Goal: Information Seeking & Learning: Understand process/instructions

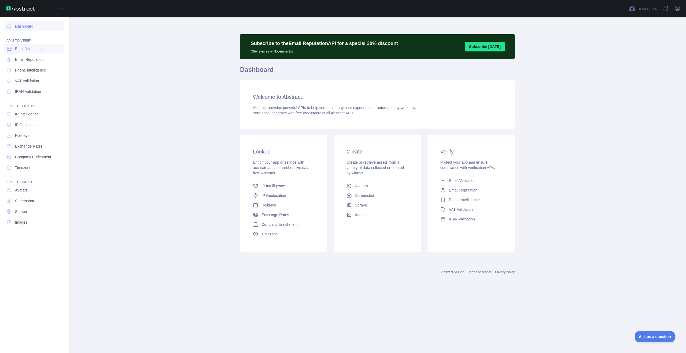
click at [22, 50] on span "Email Validation" at bounding box center [28, 48] width 27 height 5
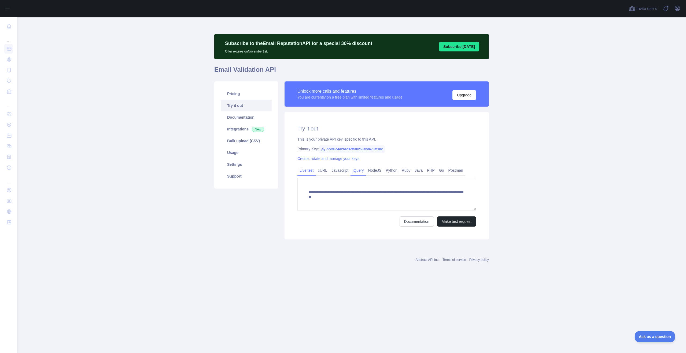
click at [354, 170] on link "jQuery" at bounding box center [357, 170] width 15 height 9
click at [342, 169] on link "Javascript" at bounding box center [339, 170] width 21 height 9
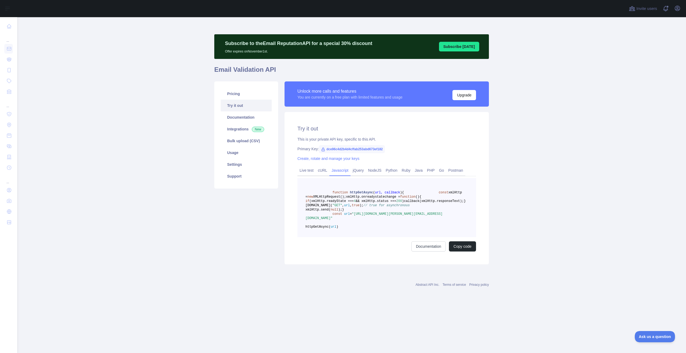
click at [323, 212] on pre "function httpGetAsync ( url, callback ) { const xmlHttp = new XMLHttpRequest();…" at bounding box center [386, 207] width 179 height 59
click at [236, 151] on link "Usage" at bounding box center [246, 153] width 51 height 12
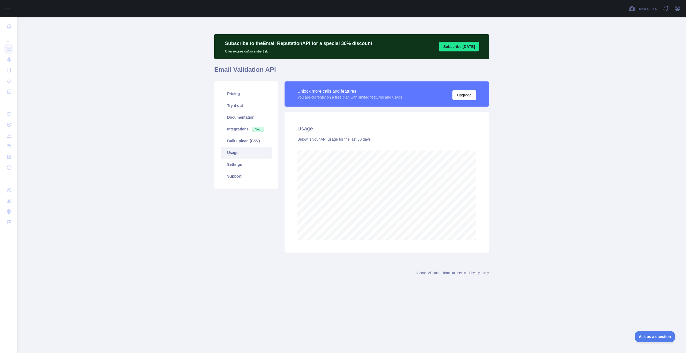
scroll to position [336, 669]
